Goal: Download file/media

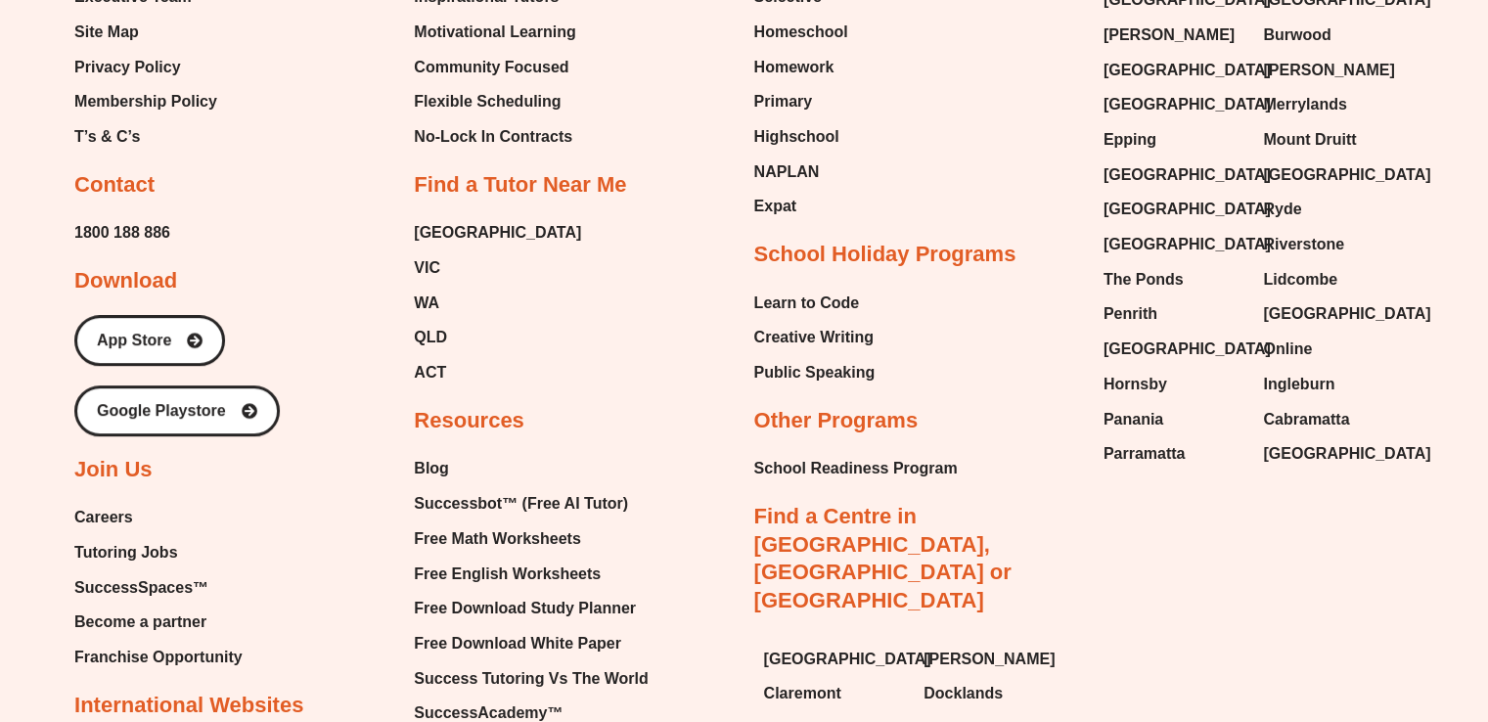
scroll to position [8333, 0]
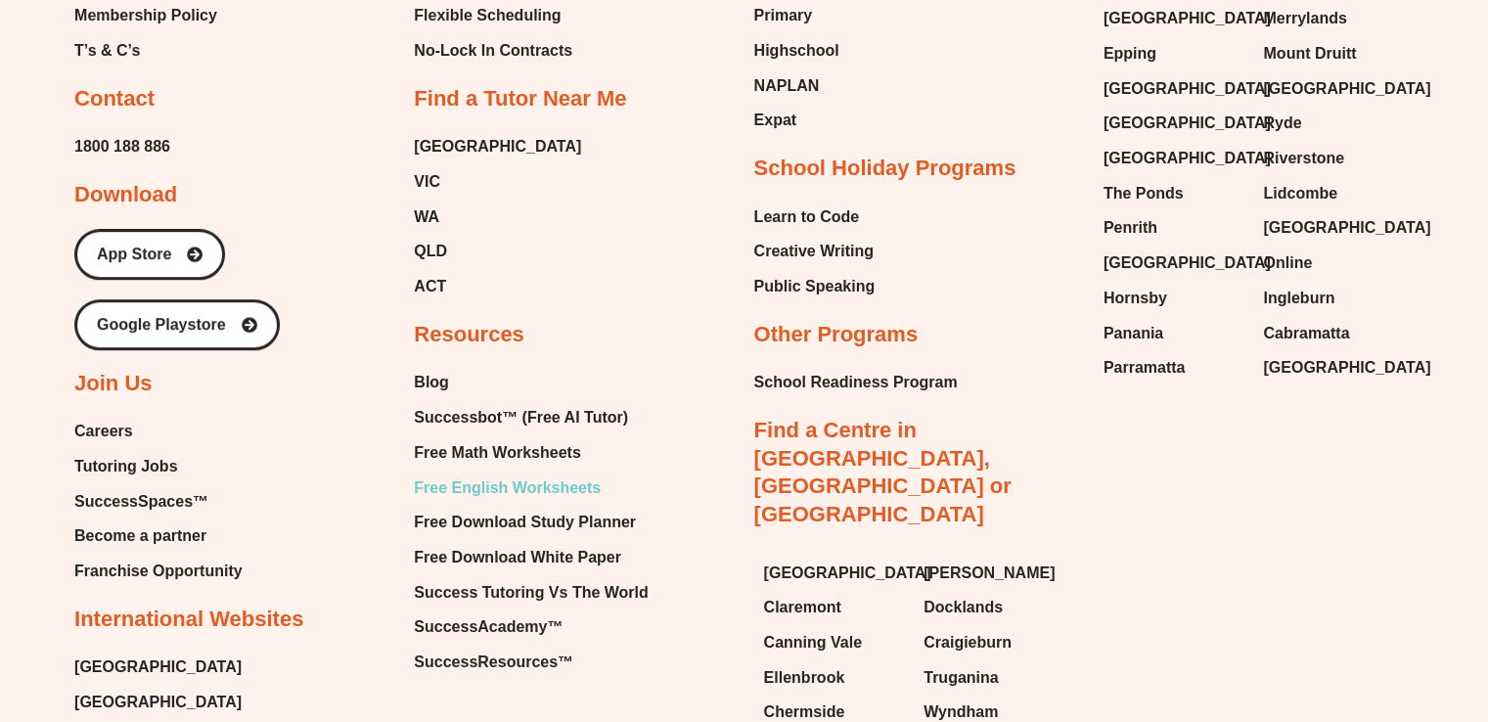
click at [511, 473] on span "Free English Worksheets" at bounding box center [507, 487] width 187 height 29
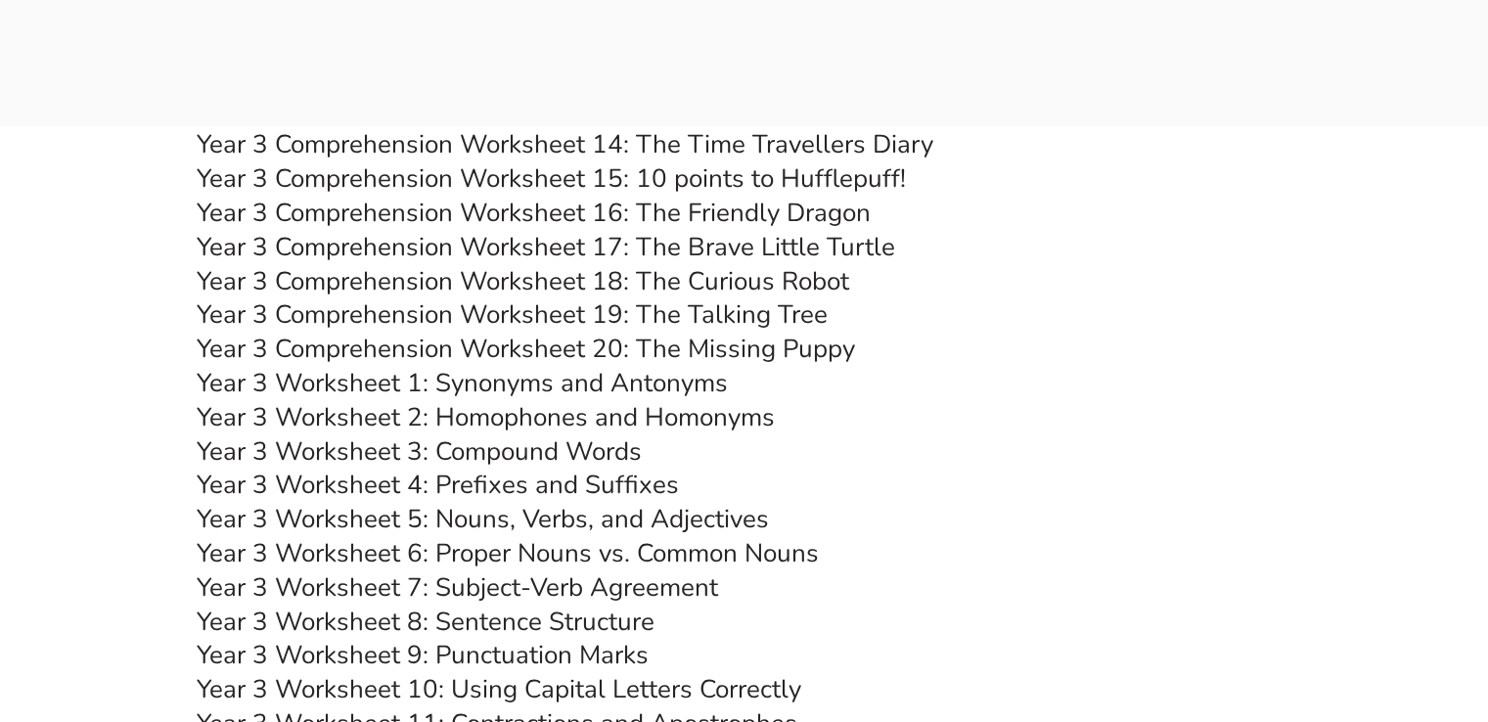
scroll to position [6678, 0]
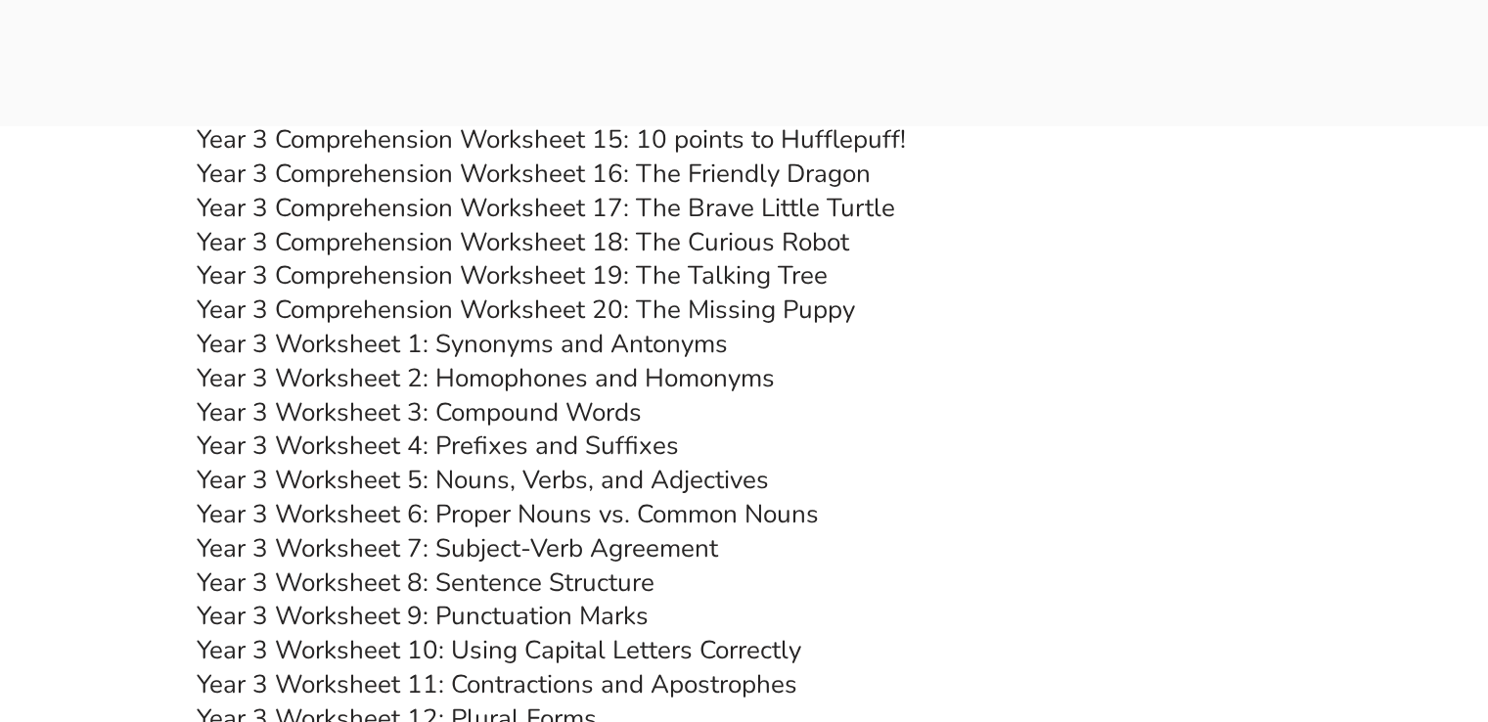
click at [488, 481] on link "Year 3 Worksheet 5: Nouns, Verbs, and Adjectives" at bounding box center [483, 480] width 572 height 34
